Goal: Transaction & Acquisition: Purchase product/service

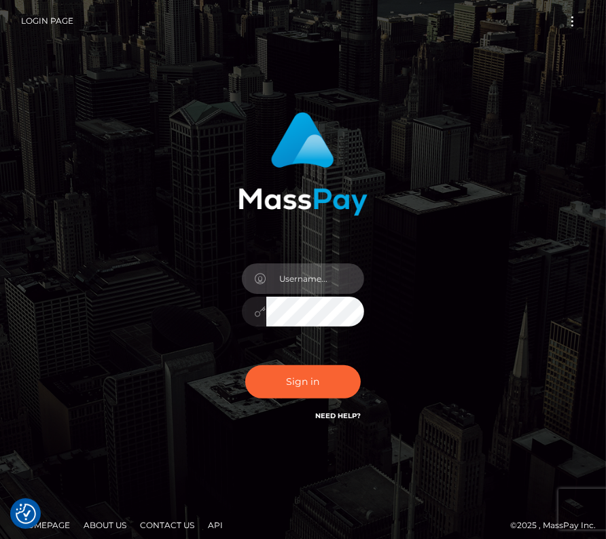
click at [312, 266] on input "text" at bounding box center [315, 278] width 98 height 31
type input "kateo"
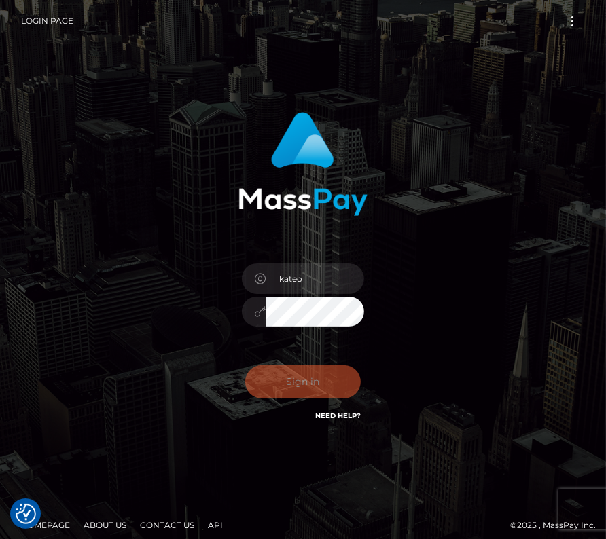
click at [294, 391] on div "Sign in Need Help?" at bounding box center [303, 387] width 143 height 60
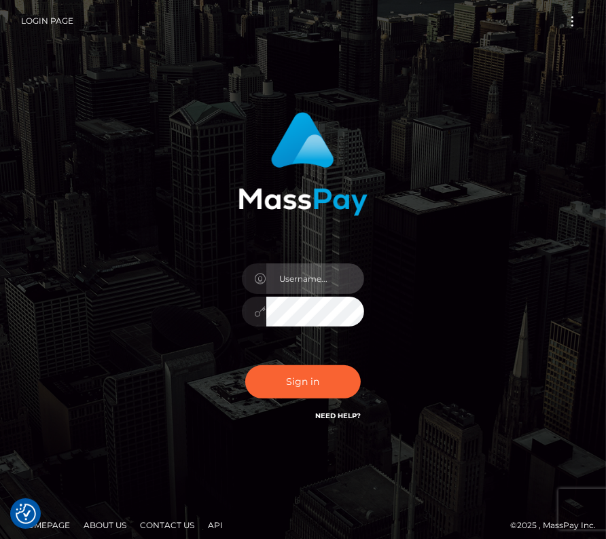
click at [303, 284] on input "text" at bounding box center [315, 278] width 98 height 31
type input "kateo"
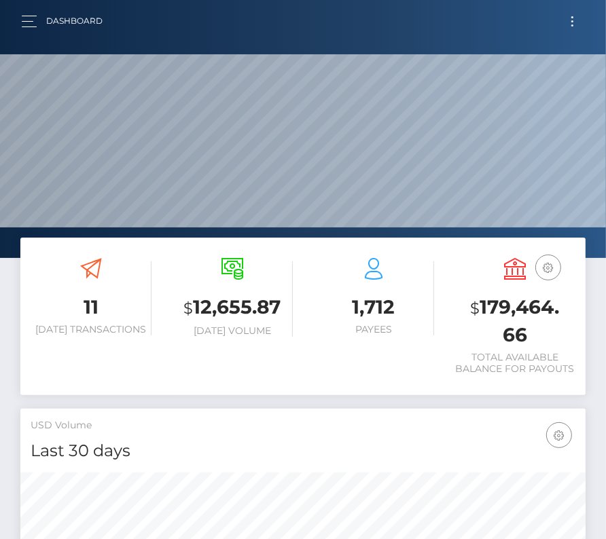
scroll to position [240, 272]
click at [571, 23] on button "Toggle navigation" at bounding box center [571, 21] width 25 height 18
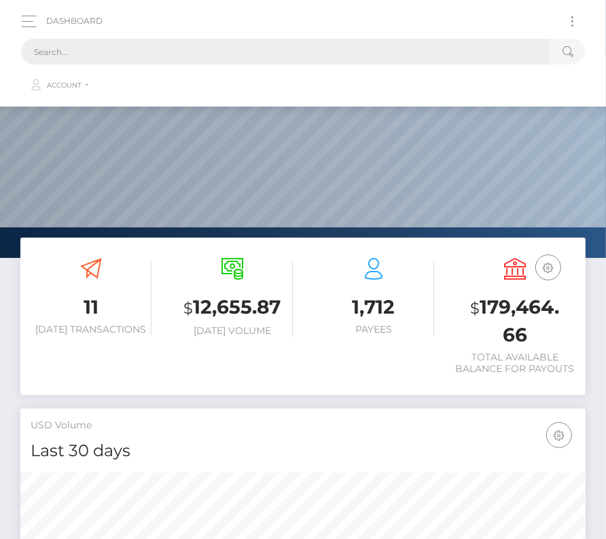
click at [228, 43] on input "text" at bounding box center [285, 52] width 528 height 26
paste input "149823"
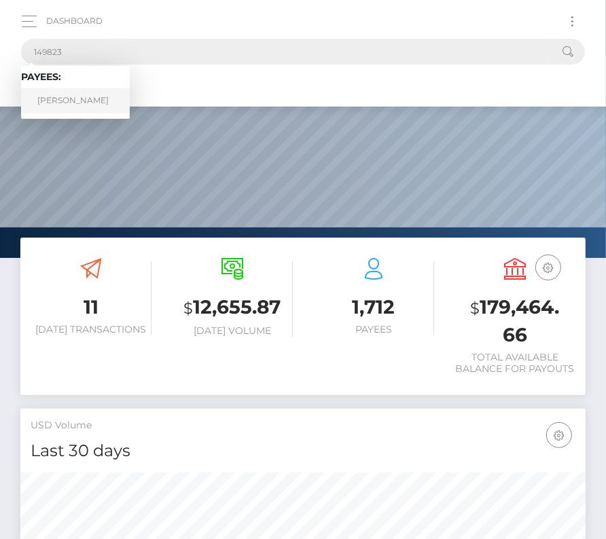
type input "149823"
click at [95, 92] on link "Matthew Varpness" at bounding box center [75, 100] width 109 height 25
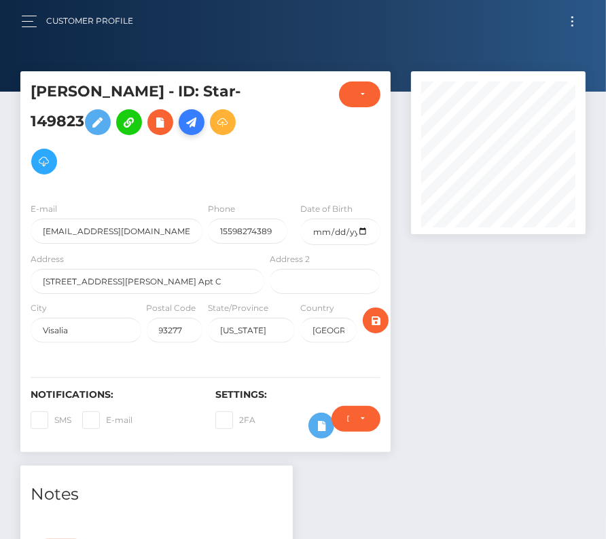
click at [191, 132] on link at bounding box center [192, 122] width 26 height 26
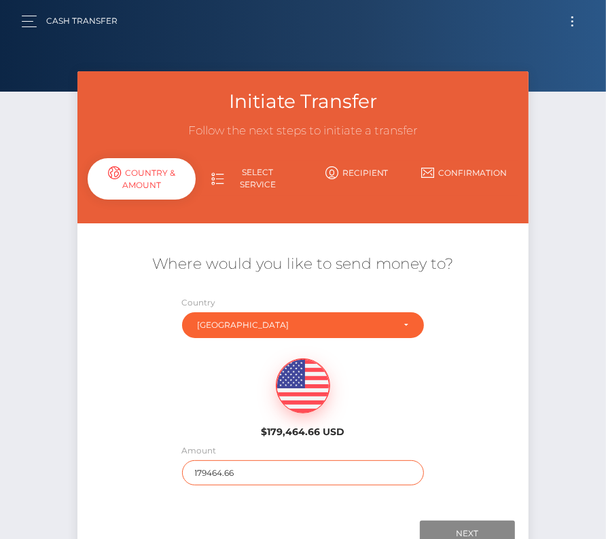
click at [215, 472] on input "179464.66" at bounding box center [303, 472] width 242 height 25
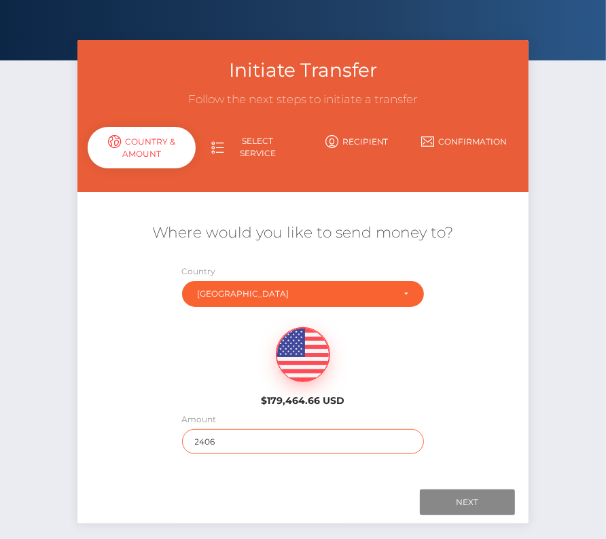
scroll to position [85, 0]
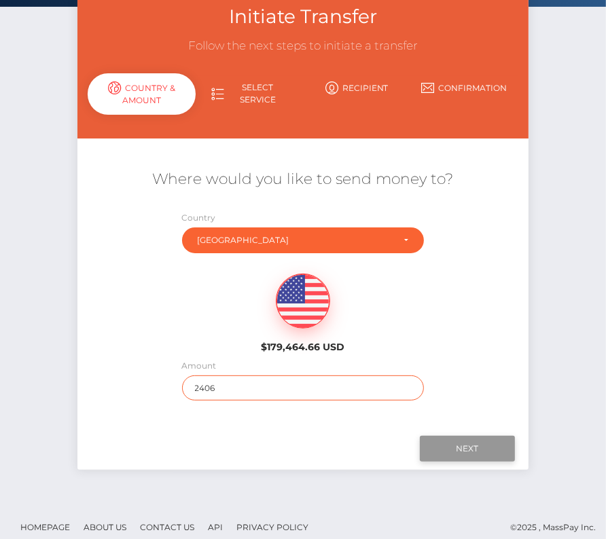
type input "2406"
click at [471, 442] on input "Next" at bounding box center [467, 449] width 95 height 26
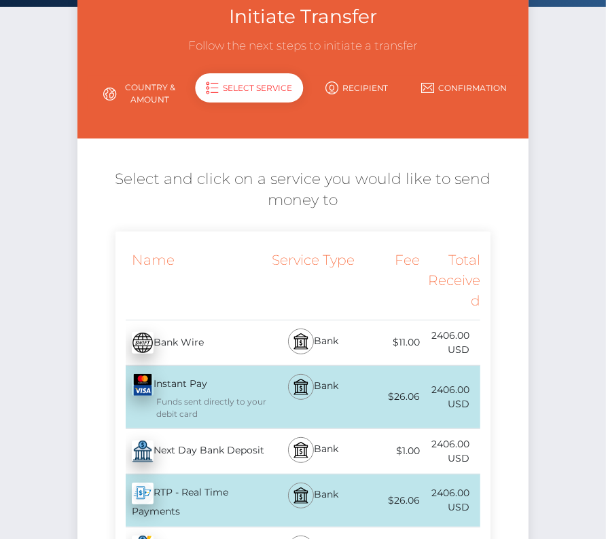
click at [187, 454] on div "Next Day Bank Deposit - USD" at bounding box center [191, 451] width 152 height 38
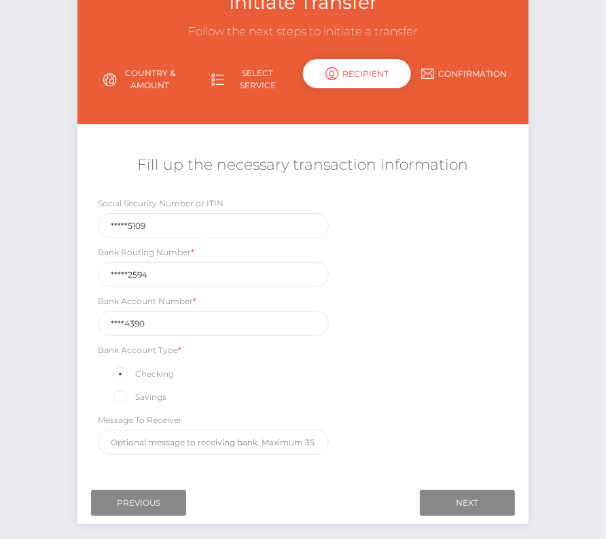
scroll to position [122, 0]
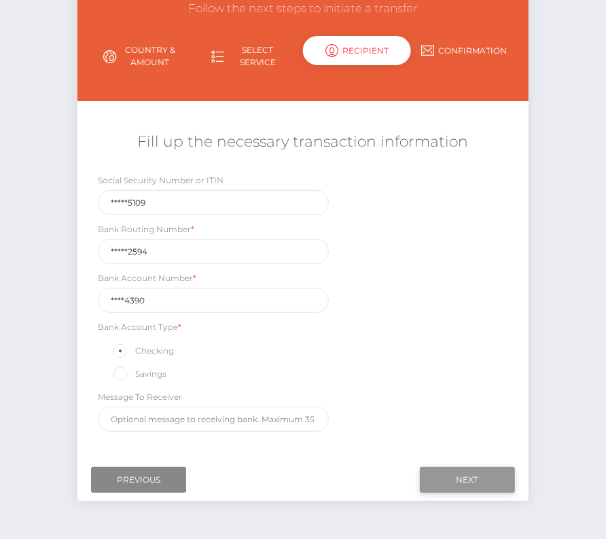
click at [460, 468] on input "Next" at bounding box center [467, 480] width 95 height 26
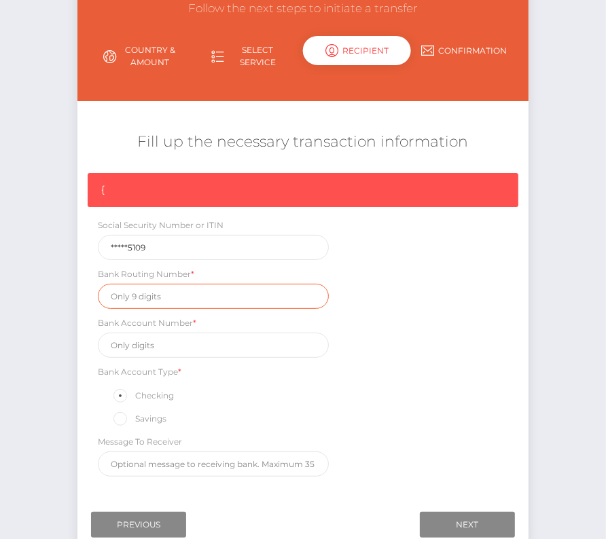
click at [135, 289] on input "text" at bounding box center [213, 296] width 230 height 25
paste input "321172594"
type input "321172594"
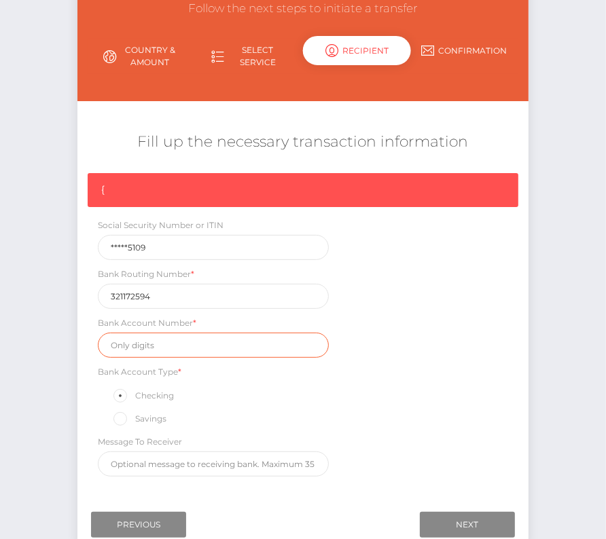
click at [143, 337] on input "text" at bounding box center [213, 345] width 230 height 25
paste input "82084390"
type input "82084390"
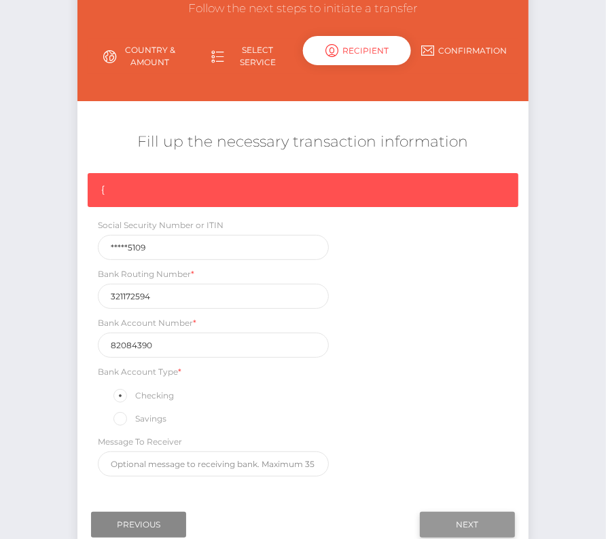
click at [454, 515] on input "Next" at bounding box center [467, 525] width 95 height 26
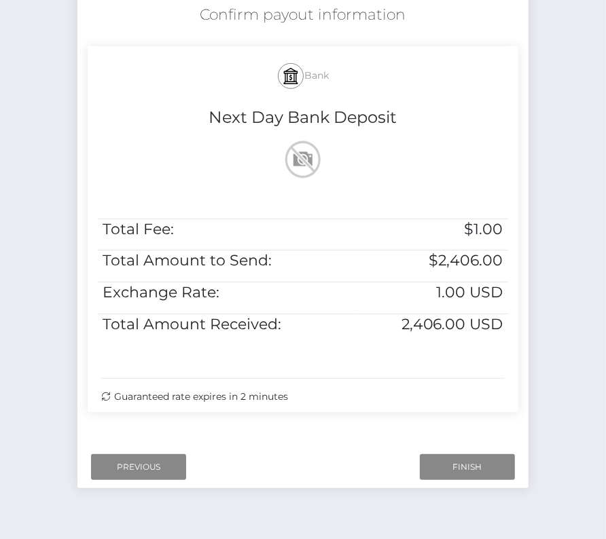
scroll to position [277, 0]
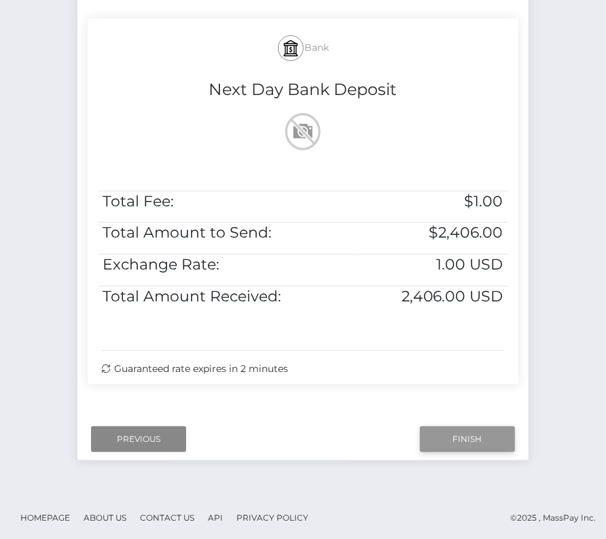
click at [483, 436] on input "Finish" at bounding box center [467, 439] width 95 height 26
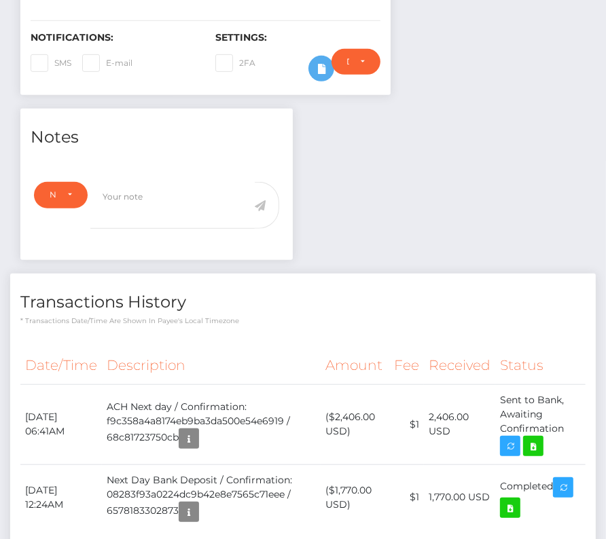
scroll to position [360, 0]
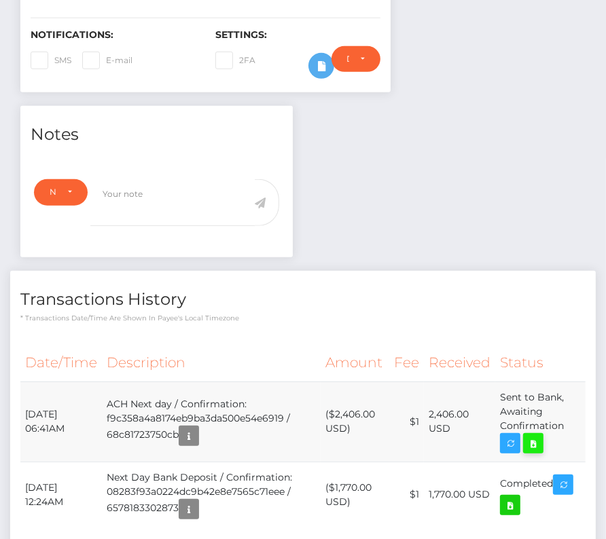
click at [532, 438] on icon at bounding box center [533, 443] width 16 height 17
click at [0, 0] on div "Matthew Varpness - ID: Star-149823 CLOSED ACTIVE E-mail" at bounding box center [303, 171] width 606 height 921
drag, startPoint x: 22, startPoint y: 409, endPoint x: 547, endPoint y: 431, distance: 524.6
click at [547, 431] on tr "September 15, 2025 06:41AM ACH Next day / Confirmation: f9c358a4a8174eb9ba3da50…" at bounding box center [302, 422] width 565 height 80
copy tbody "September 15, 2025 06:41AM ACH Next day / Confirmation: f9c358a4a8174eb9ba3da50…"
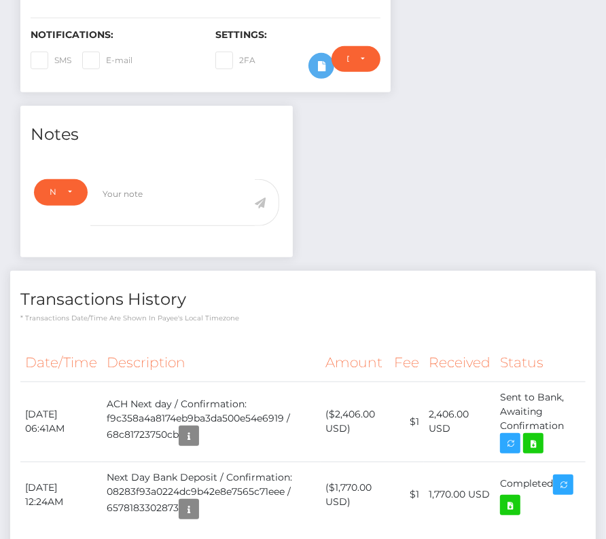
click at [361, 167] on div "Notes Note Type Compliance Clear Compliance General Note Type" at bounding box center [302, 336] width 585 height 460
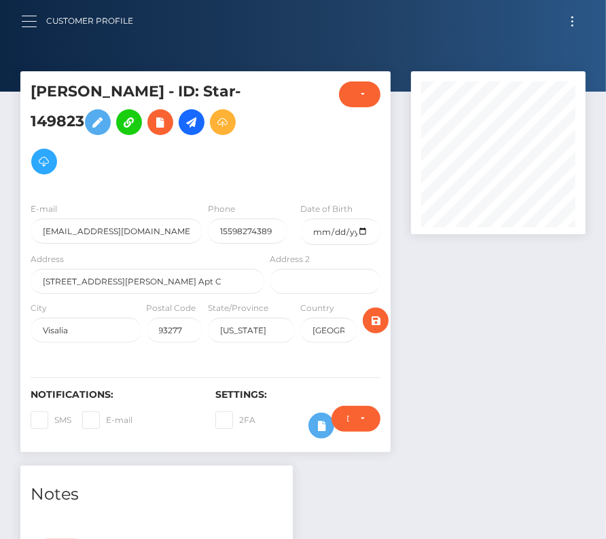
click at [26, 25] on button "button" at bounding box center [33, 21] width 25 height 18
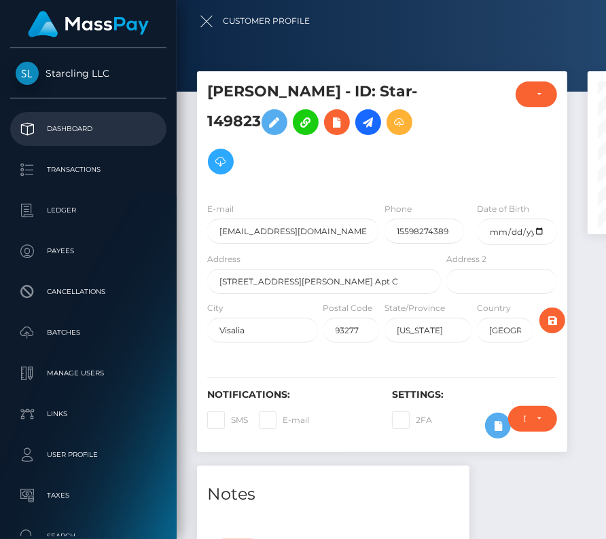
click at [61, 127] on p "Dashboard" at bounding box center [88, 129] width 145 height 20
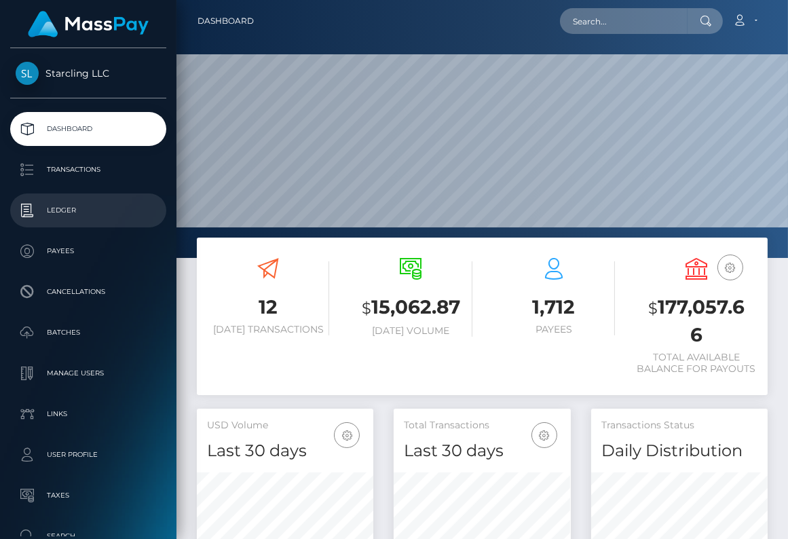
click at [63, 208] on p "Ledger" at bounding box center [88, 210] width 145 height 20
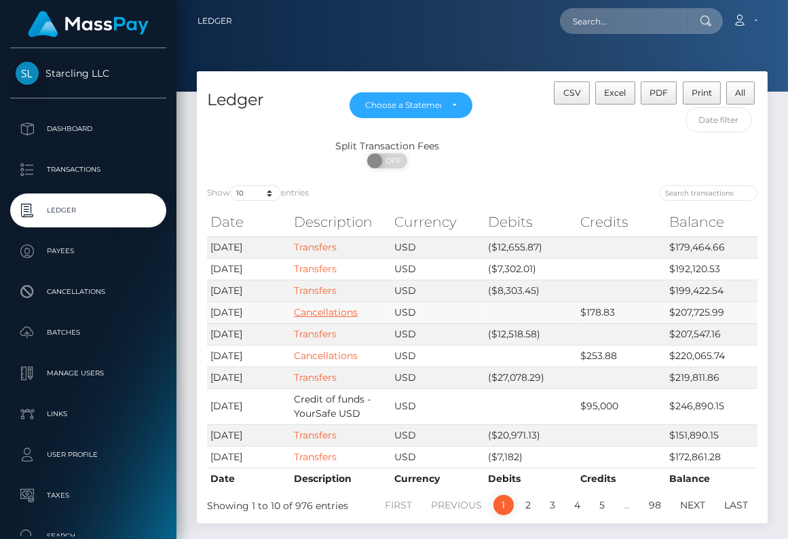
click at [343, 306] on link "Cancellations" at bounding box center [326, 312] width 64 height 12
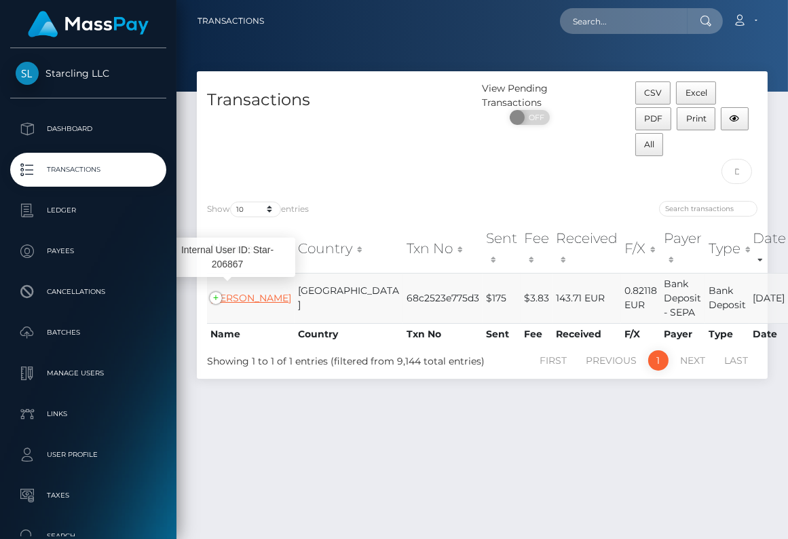
click at [240, 299] on link "[PERSON_NAME]" at bounding box center [250, 298] width 81 height 12
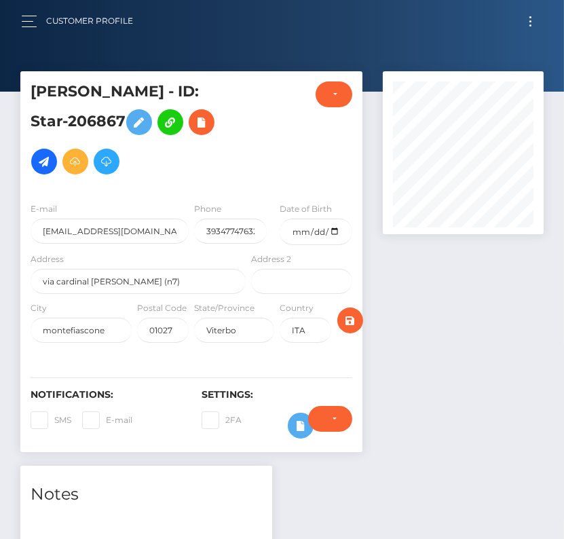
click at [530, 25] on span "Toggle navigation" at bounding box center [531, 25] width 2 height 2
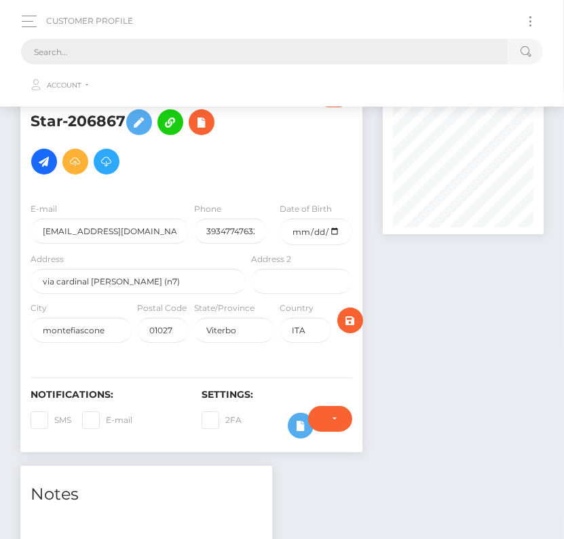
click at [274, 45] on input "text" at bounding box center [264, 52] width 487 height 26
paste input "1886165"
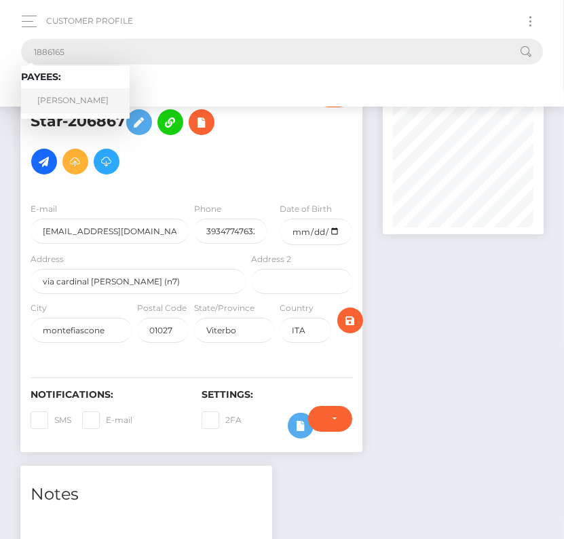
type input "1886165"
click at [70, 100] on link "James Dancer" at bounding box center [75, 100] width 109 height 25
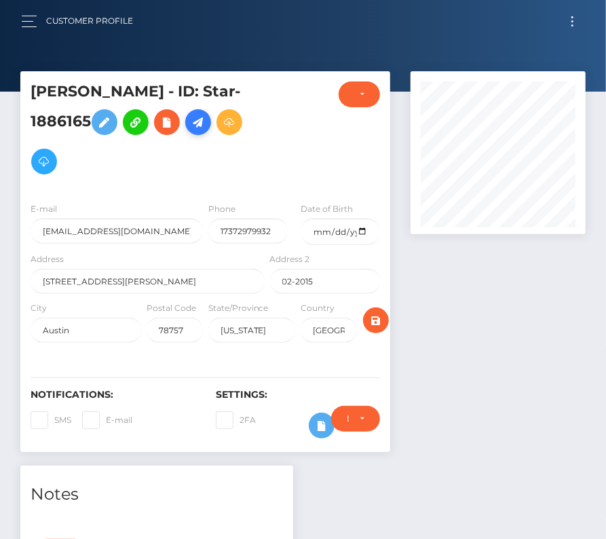
click at [197, 121] on icon at bounding box center [198, 122] width 16 height 17
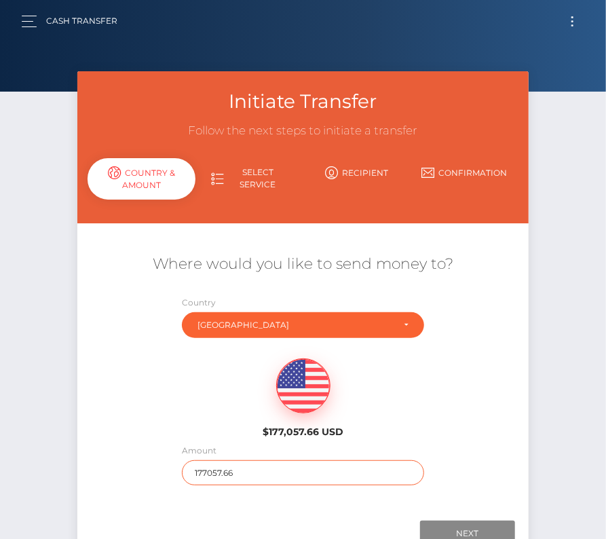
click at [202, 468] on input "177057.66" at bounding box center [303, 472] width 242 height 25
type input "150"
click at [212, 484] on div "Amount 150" at bounding box center [303, 467] width 263 height 49
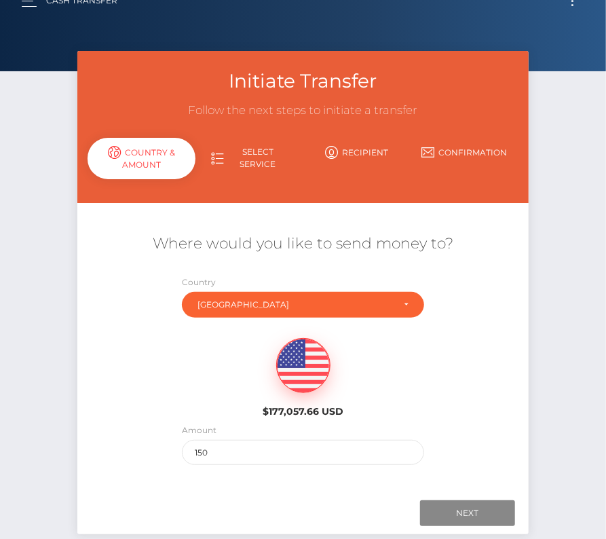
scroll to position [28, 0]
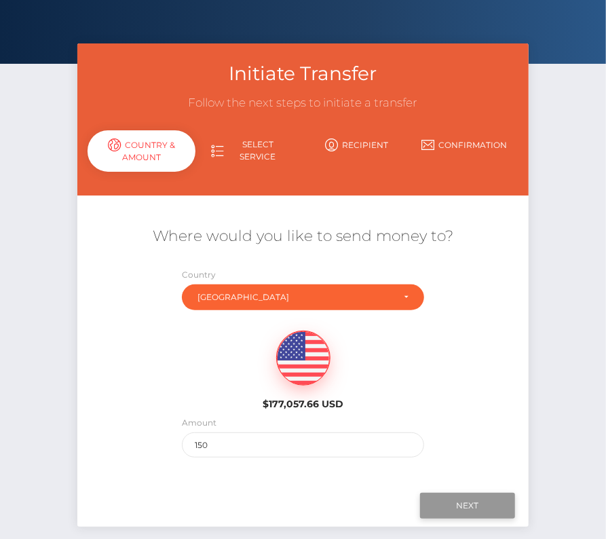
click at [450, 497] on input "Next" at bounding box center [467, 506] width 95 height 26
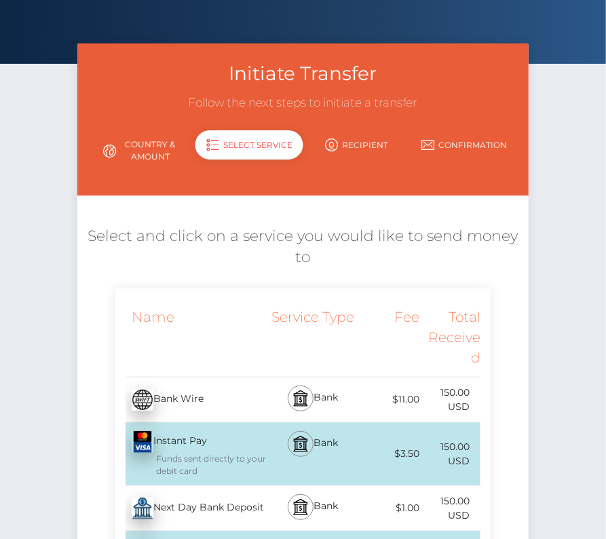
click at [168, 506] on div "Next Day Bank Deposit - USD" at bounding box center [191, 508] width 152 height 38
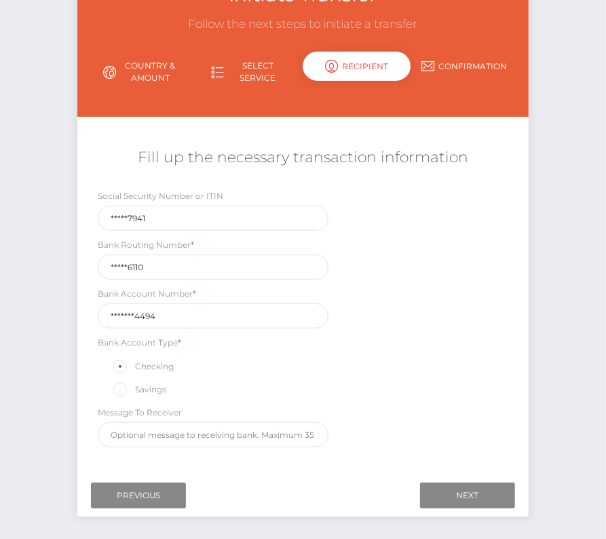
scroll to position [160, 0]
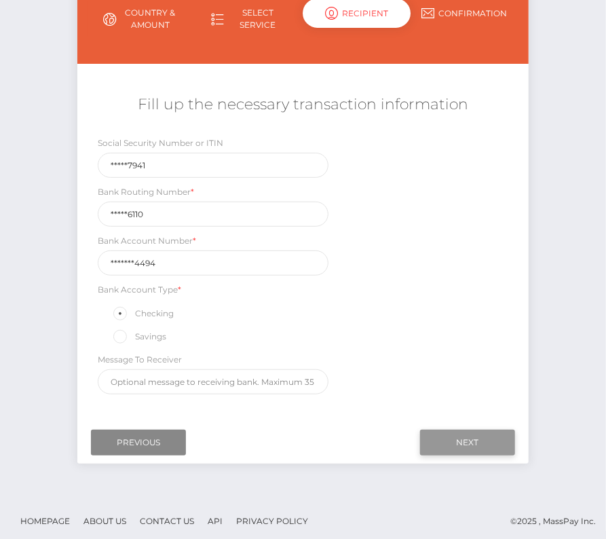
click at [461, 437] on input "Next" at bounding box center [467, 443] width 95 height 26
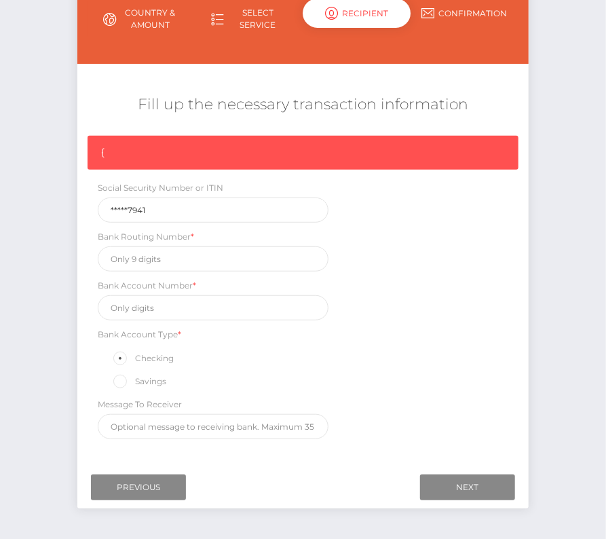
click at [130, 280] on label "Bank Account Number *" at bounding box center [147, 286] width 98 height 12
click at [130, 261] on input "text" at bounding box center [213, 258] width 231 height 25
paste input "031176110"
type input "031176110"
click at [159, 311] on input "text" at bounding box center [213, 307] width 231 height 25
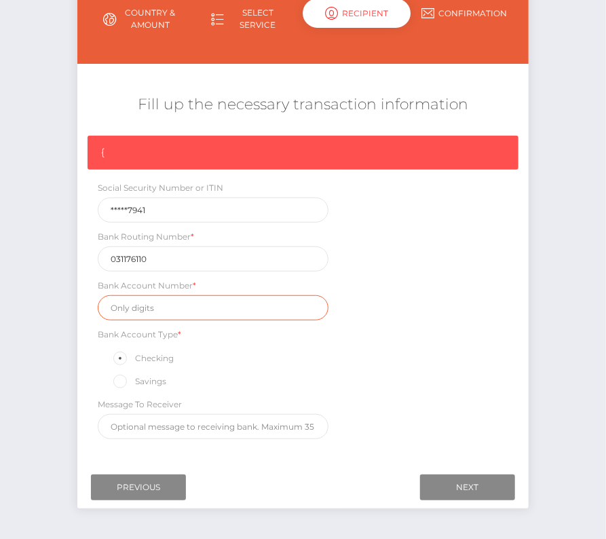
paste input "36294984494"
type input "36294984494"
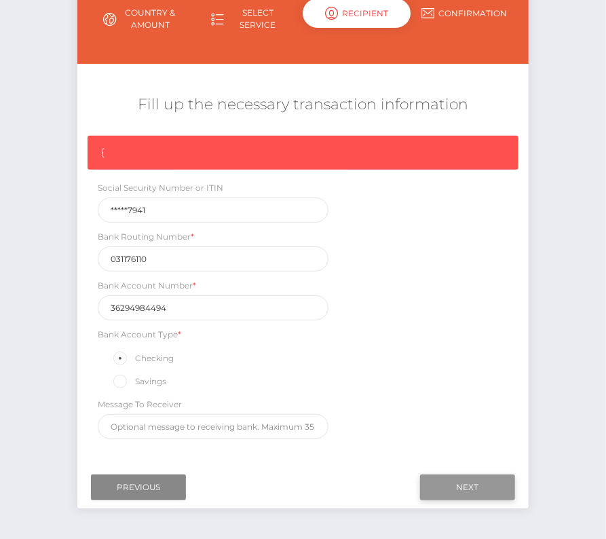
click at [456, 475] on input "Next" at bounding box center [467, 488] width 95 height 26
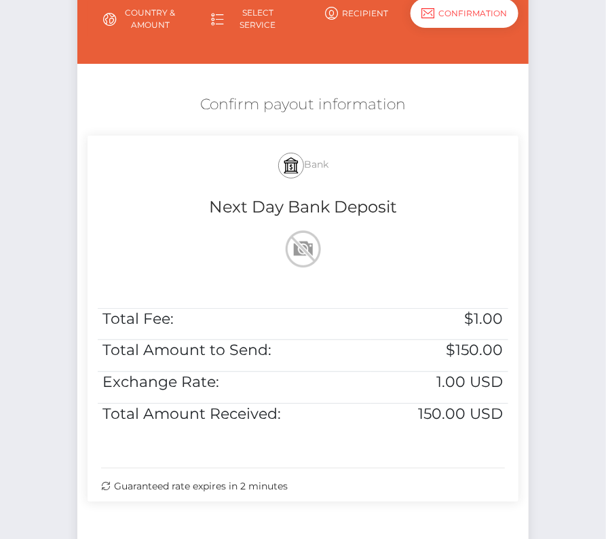
scroll to position [216, 0]
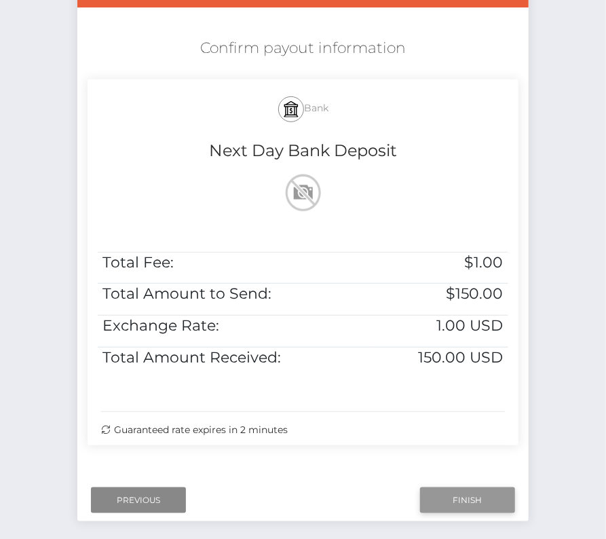
click at [453, 487] on input "Finish" at bounding box center [467, 500] width 95 height 26
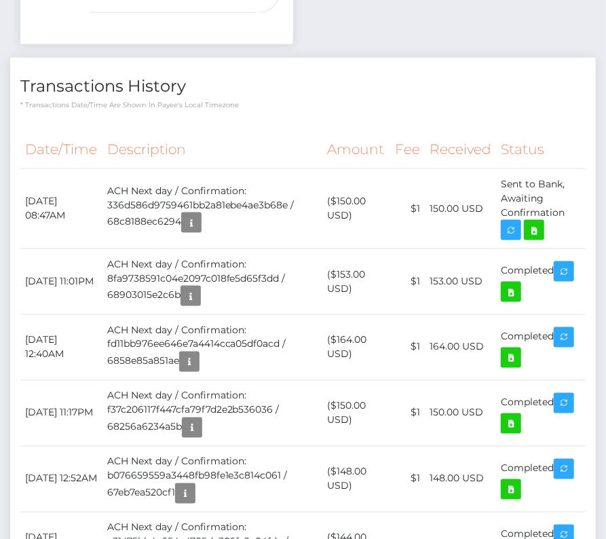
scroll to position [163, 174]
drag, startPoint x: 19, startPoint y: 184, endPoint x: 563, endPoint y: 198, distance: 544.0
click at [562, 198] on div "Date/Time Description Amount Fee Received Status" at bounding box center [303, 427] width 586 height 612
click at [565, 227] on td "Sent to Bank, Awaiting Confirmation" at bounding box center [541, 208] width 90 height 80
drag, startPoint x: 565, startPoint y: 219, endPoint x: 26, endPoint y: 194, distance: 539.6
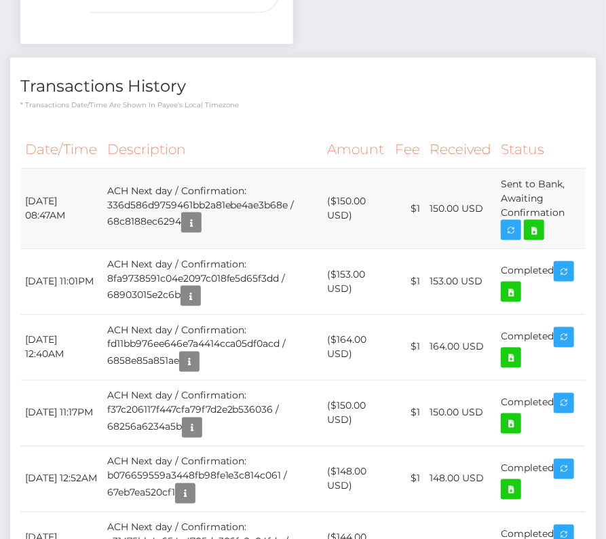
click at [26, 194] on tr "September 15, 2025 08:47AM ACH Next day / Confirmation: 336d586d9759461bb2a81eb…" at bounding box center [303, 208] width 566 height 80
copy tbody "September 15, 2025 08:47AM ACH Next day / Confirmation: 336d586d9759461bb2a81eb…"
click at [535, 222] on icon at bounding box center [534, 230] width 16 height 17
click at [0, 0] on div "James Dancer - ID: Star-1886165 CLOSED ACTIVE E-mail City" at bounding box center [303, 156] width 606 height 1316
click at [217, 121] on div "Date/Time Description Amount Fee Received Status" at bounding box center [303, 427] width 586 height 612
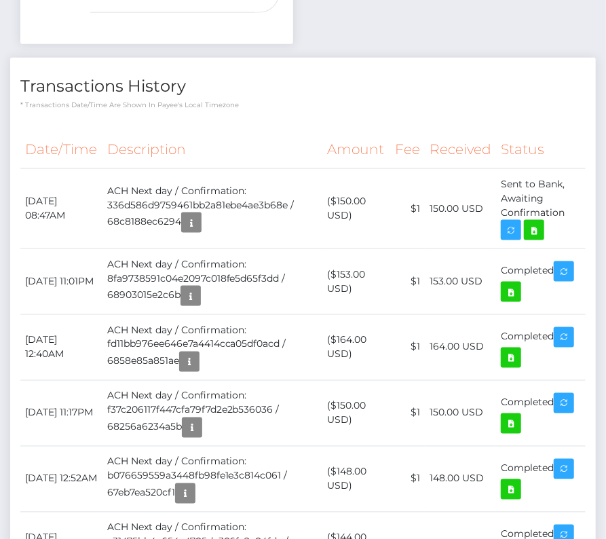
scroll to position [0, 0]
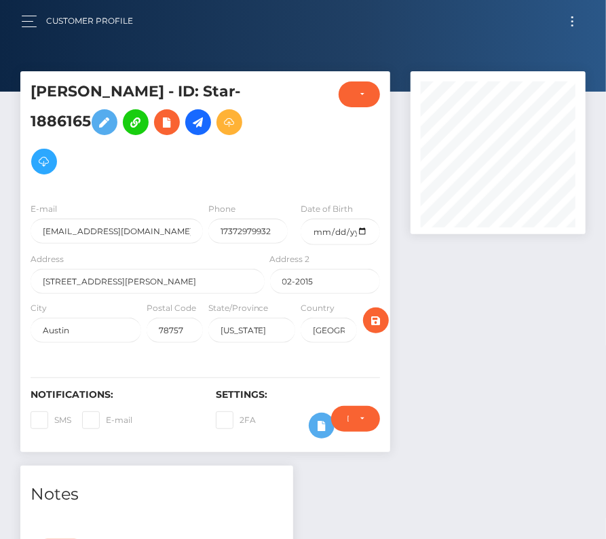
click at [578, 17] on button "Toggle navigation" at bounding box center [572, 21] width 25 height 18
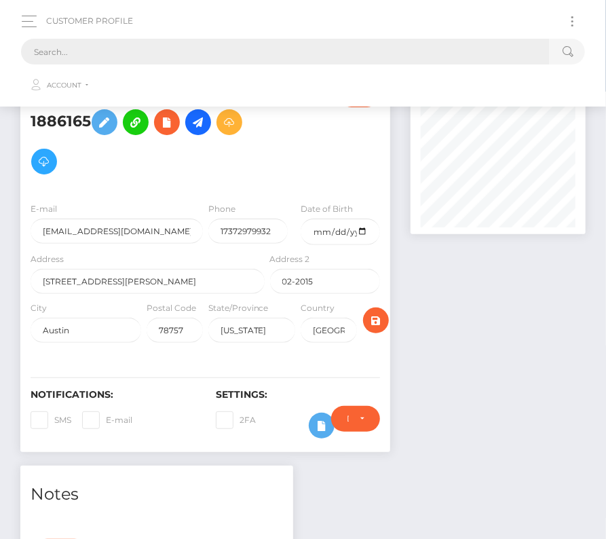
click at [283, 54] on input "text" at bounding box center [285, 52] width 529 height 26
paste input "196937"
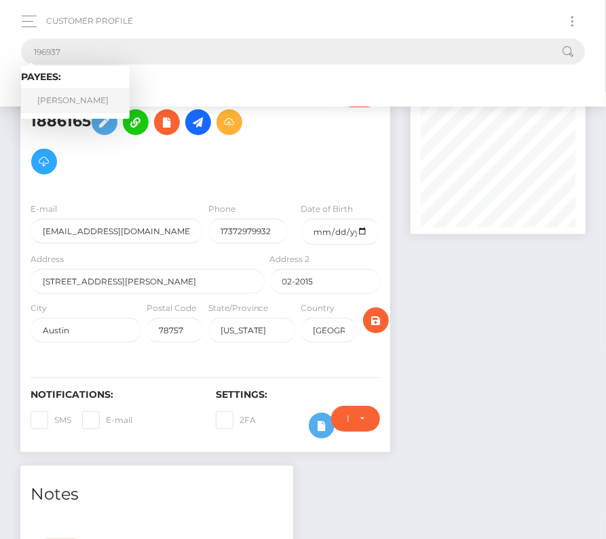
type input "196937"
click at [86, 100] on link "Frederic Baumeister" at bounding box center [75, 100] width 109 height 25
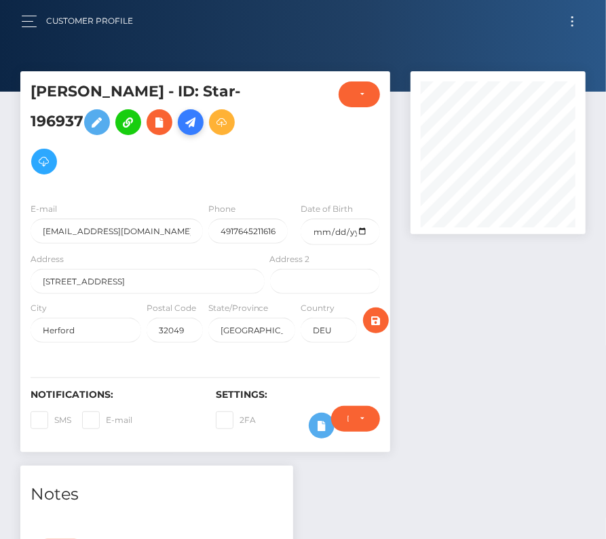
click at [199, 124] on icon at bounding box center [191, 122] width 16 height 17
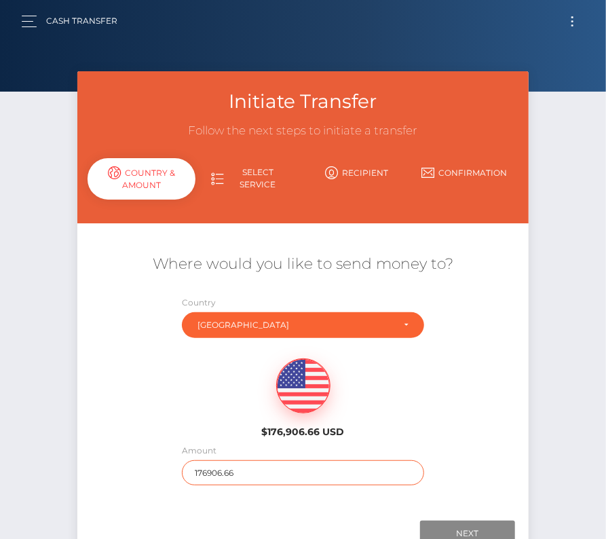
click at [213, 479] on input "176906.66" at bounding box center [303, 472] width 242 height 25
type input "1218"
click at [414, 395] on div "$176,906.66 USD" at bounding box center [302, 394] width 451 height 98
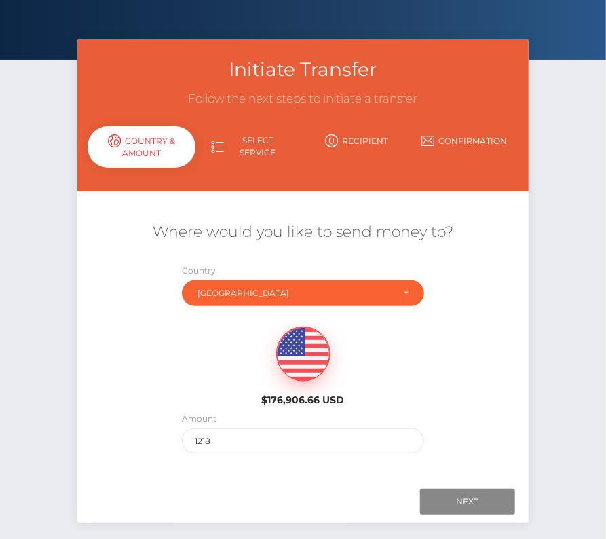
scroll to position [60, 0]
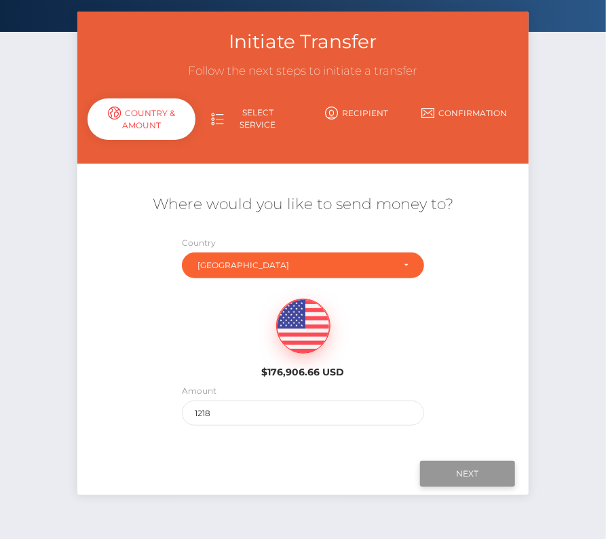
click at [458, 470] on input "Next" at bounding box center [467, 474] width 95 height 26
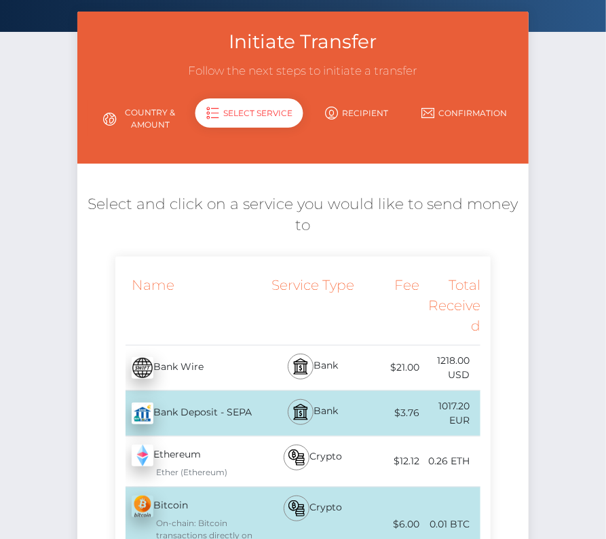
click at [235, 400] on div "Bank Deposit - SEPA - EUR" at bounding box center [191, 413] width 152 height 38
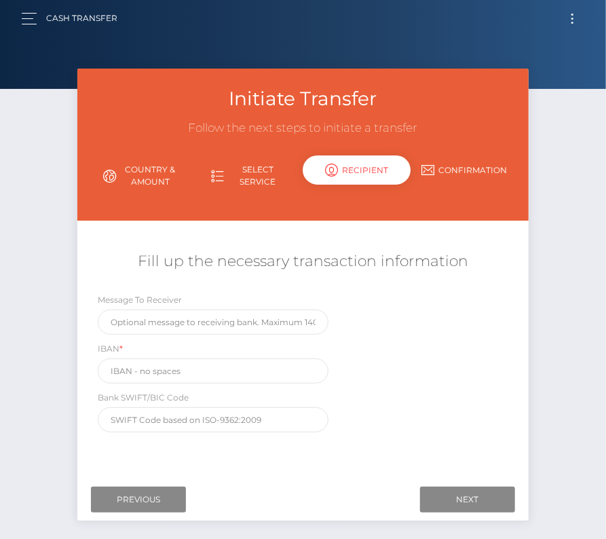
scroll to position [0, 0]
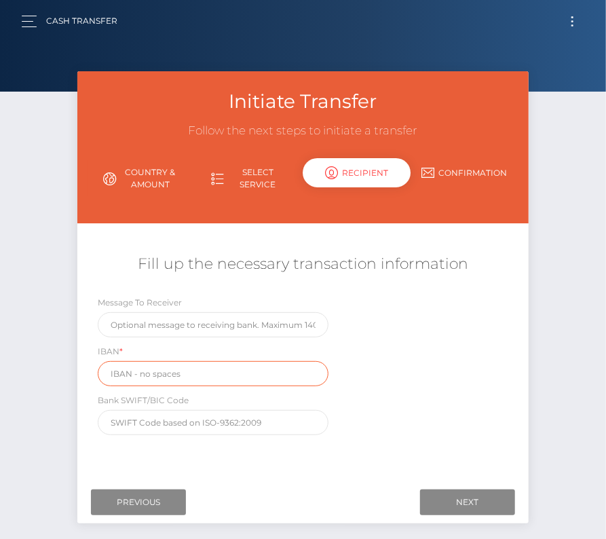
click at [145, 371] on input "text" at bounding box center [213, 373] width 231 height 25
paste input "[FINANCIAL_ID]"
type input "[FINANCIAL_ID]"
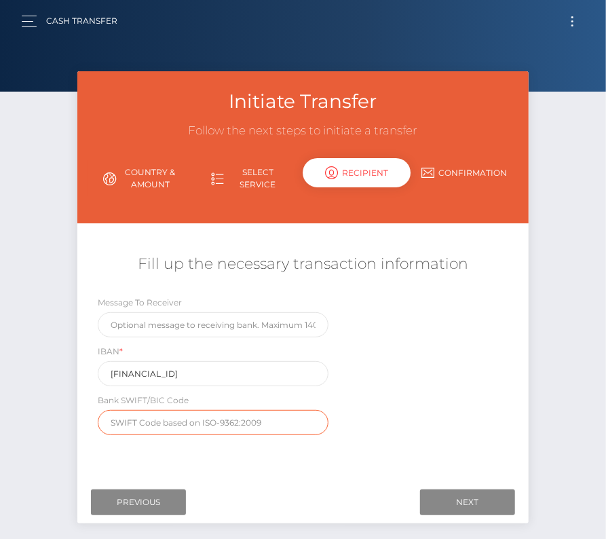
click at [321, 430] on input "text" at bounding box center [213, 422] width 231 height 25
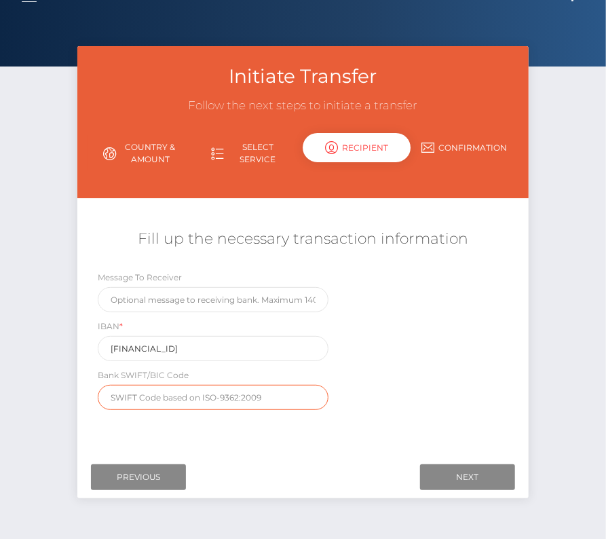
scroll to position [62, 0]
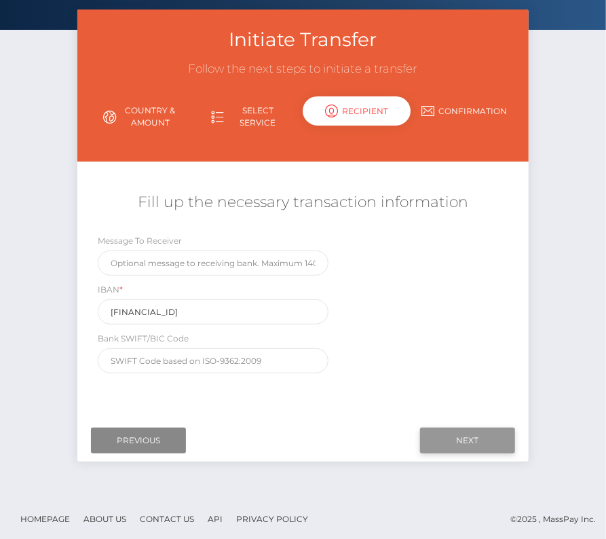
click at [485, 438] on input "Next" at bounding box center [467, 441] width 95 height 26
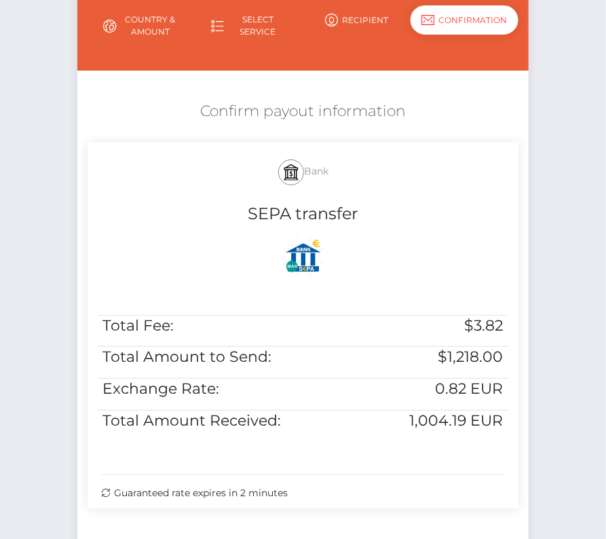
scroll to position [164, 0]
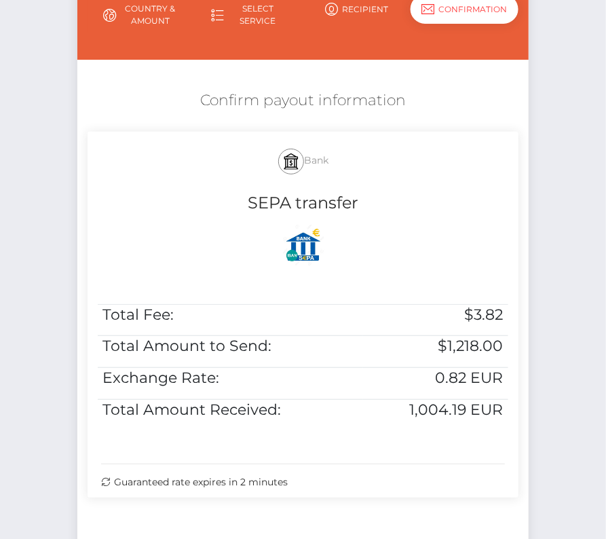
drag, startPoint x: 193, startPoint y: 98, endPoint x: 519, endPoint y: 437, distance: 470.5
click at [519, 437] on div "Confirm payout information Bank SEPA transfer Total Fee: $3.82 Total Amount to …" at bounding box center [302, 298] width 451 height 428
copy div "Confirm payout information Bank SEPA transfer Total Fee: $3.82 Total Amount to …"
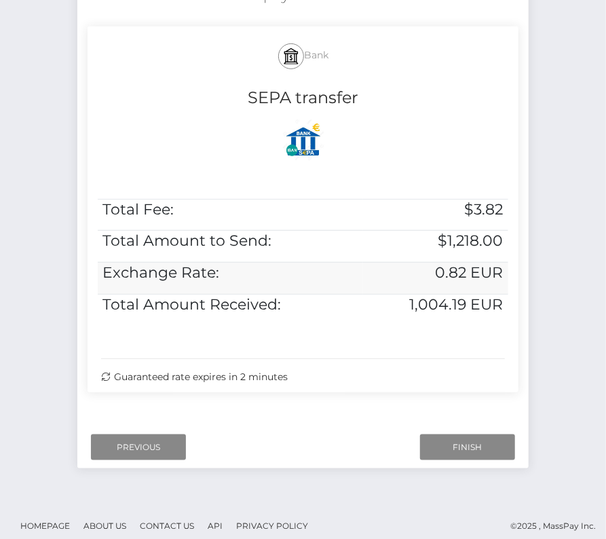
scroll to position [277, 0]
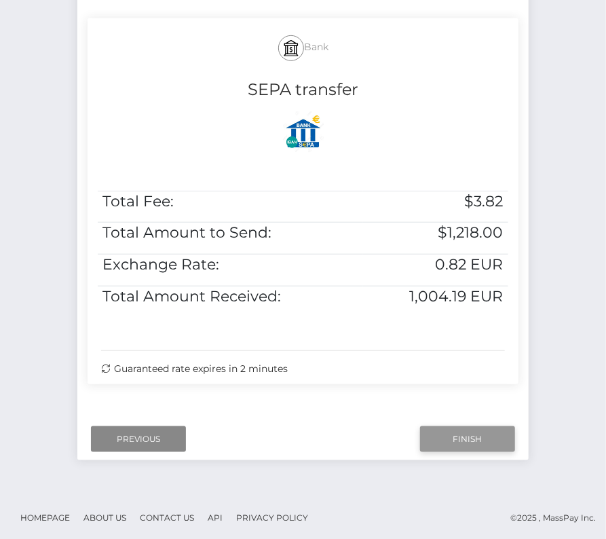
click at [459, 441] on input "Finish" at bounding box center [467, 439] width 95 height 26
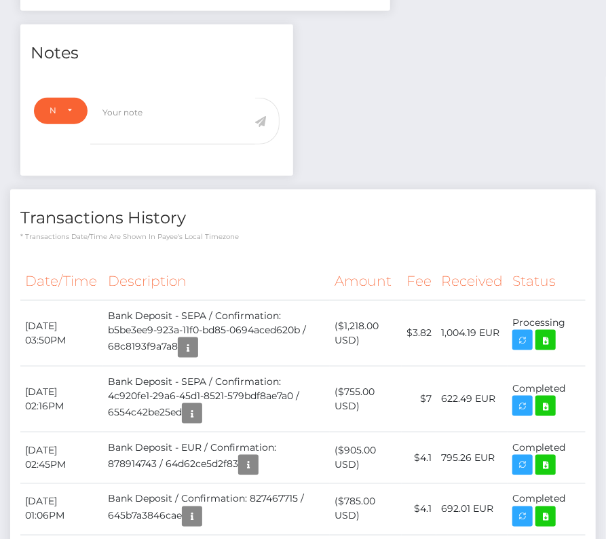
scroll to position [462, 0]
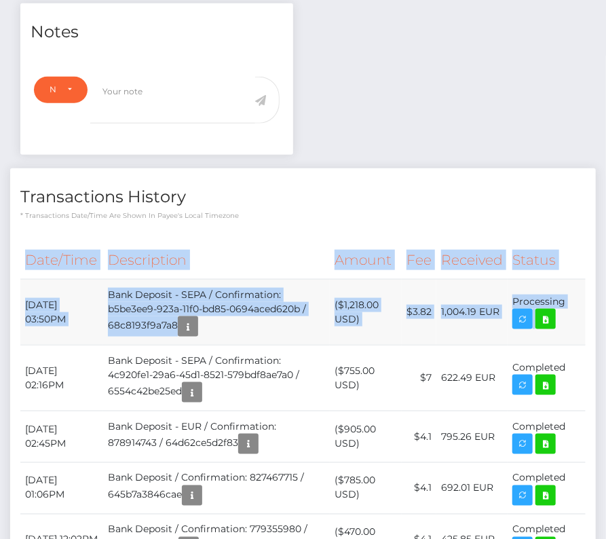
drag, startPoint x: 18, startPoint y: 301, endPoint x: 574, endPoint y: 310, distance: 556.8
click at [574, 310] on div "Date/Time Description Amount Fee Received Status" at bounding box center [303, 436] width 586 height 409
click at [574, 310] on td "Processing" at bounding box center [547, 312] width 78 height 66
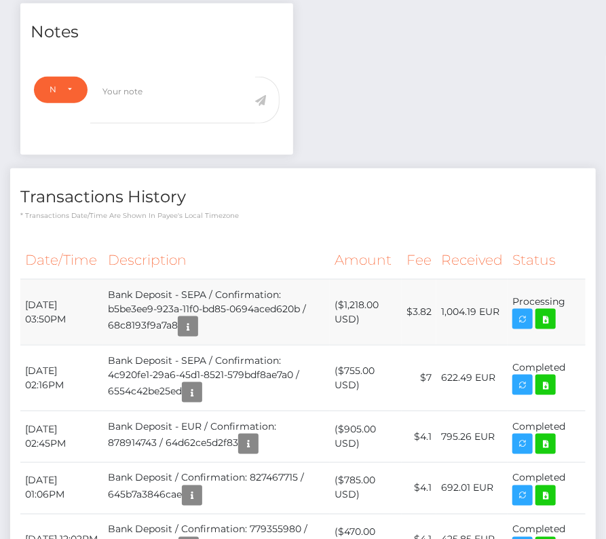
drag, startPoint x: 574, startPoint y: 310, endPoint x: 27, endPoint y: 303, distance: 547.2
click at [27, 303] on tr "[DATE] 03:50PM Bank Deposit - SEPA / Confirmation: b5be3ee9-923a-11f0-bd85-0694…" at bounding box center [303, 312] width 566 height 66
click at [27, 303] on td "[DATE] 03:50PM" at bounding box center [61, 312] width 83 height 66
drag, startPoint x: 25, startPoint y: 299, endPoint x: 549, endPoint y: 308, distance: 523.5
click at [549, 308] on tr "[DATE] 03:50PM Bank Deposit - SEPA / Confirmation: b5be3ee9-923a-11f0-bd85-0694…" at bounding box center [303, 312] width 566 height 66
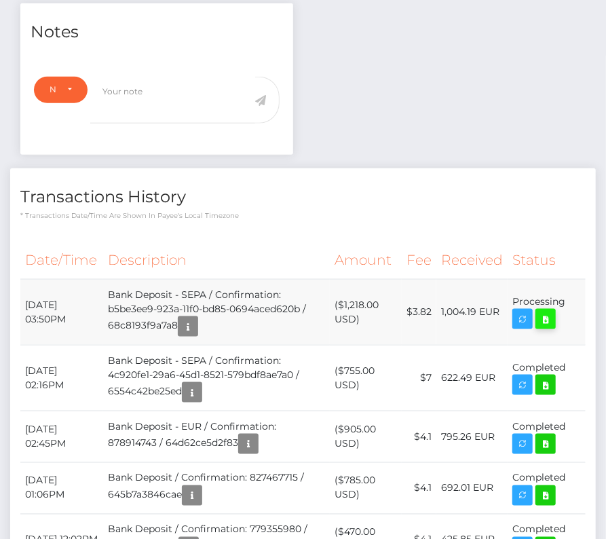
copy tbody "[DATE] 03:50PM Bank Deposit - SEPA / Confirmation: b5be3ee9-923a-11f0-bd85-0694…"
click at [548, 314] on icon at bounding box center [546, 319] width 16 height 17
click at [0, 0] on div "[PERSON_NAME] - ID: Star-196937 CLOSED ACTIVE Phone" at bounding box center [303, 165] width 606 height 1113
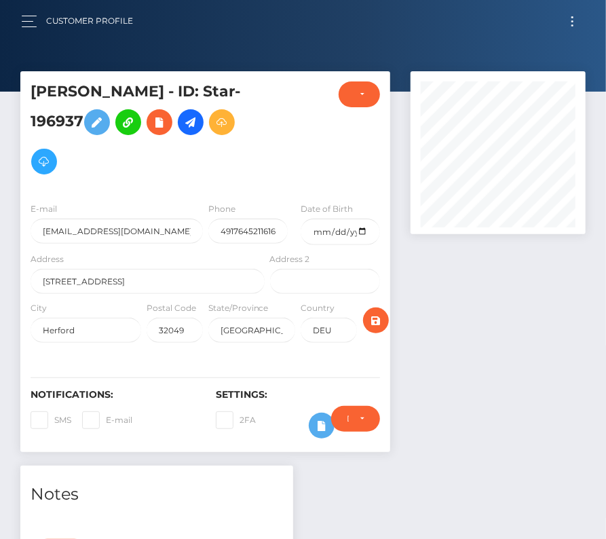
scroll to position [371, 0]
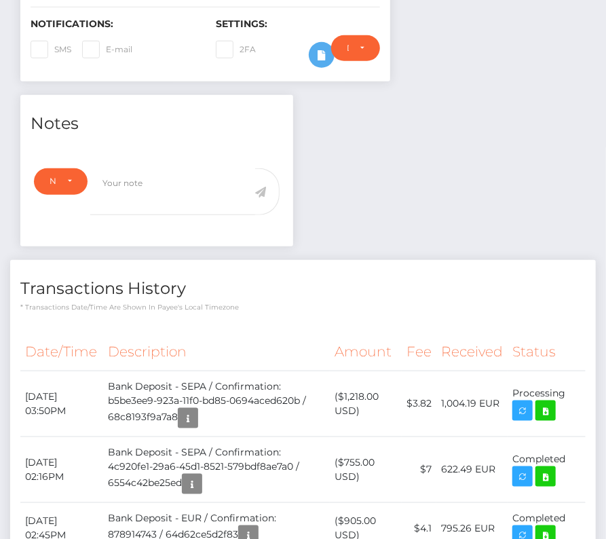
click at [391, 339] on th "Amount" at bounding box center [366, 351] width 72 height 37
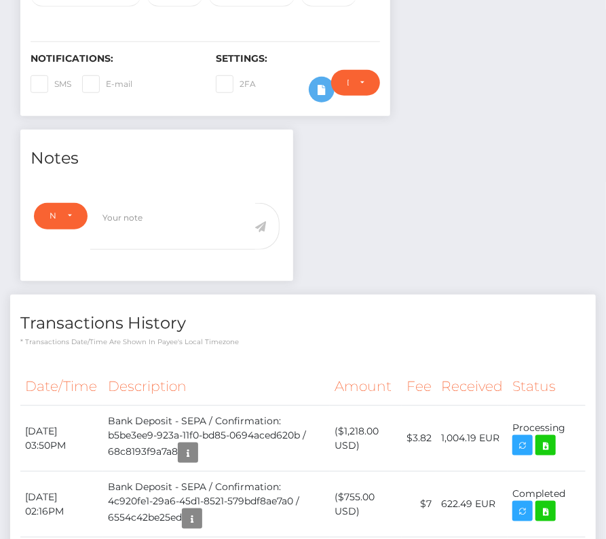
scroll to position [0, 0]
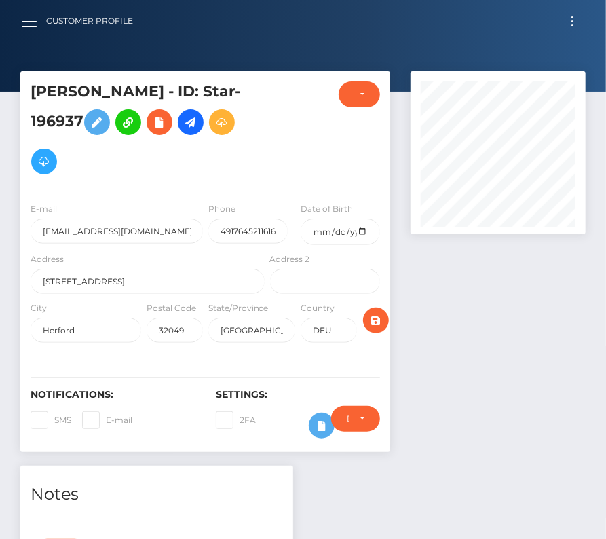
click at [37, 16] on button "button" at bounding box center [33, 21] width 25 height 18
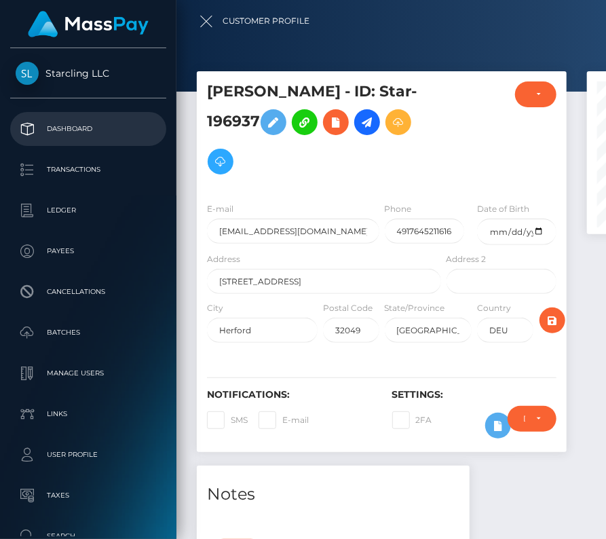
click at [48, 122] on p "Dashboard" at bounding box center [88, 129] width 145 height 20
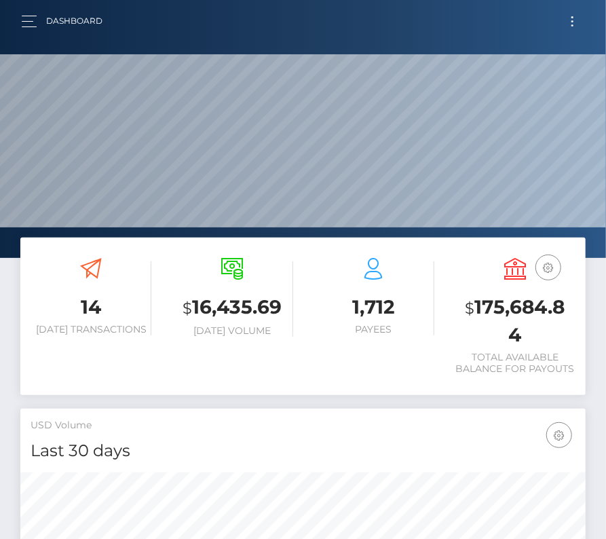
scroll to position [240, 272]
